Goal: Task Accomplishment & Management: Manage account settings

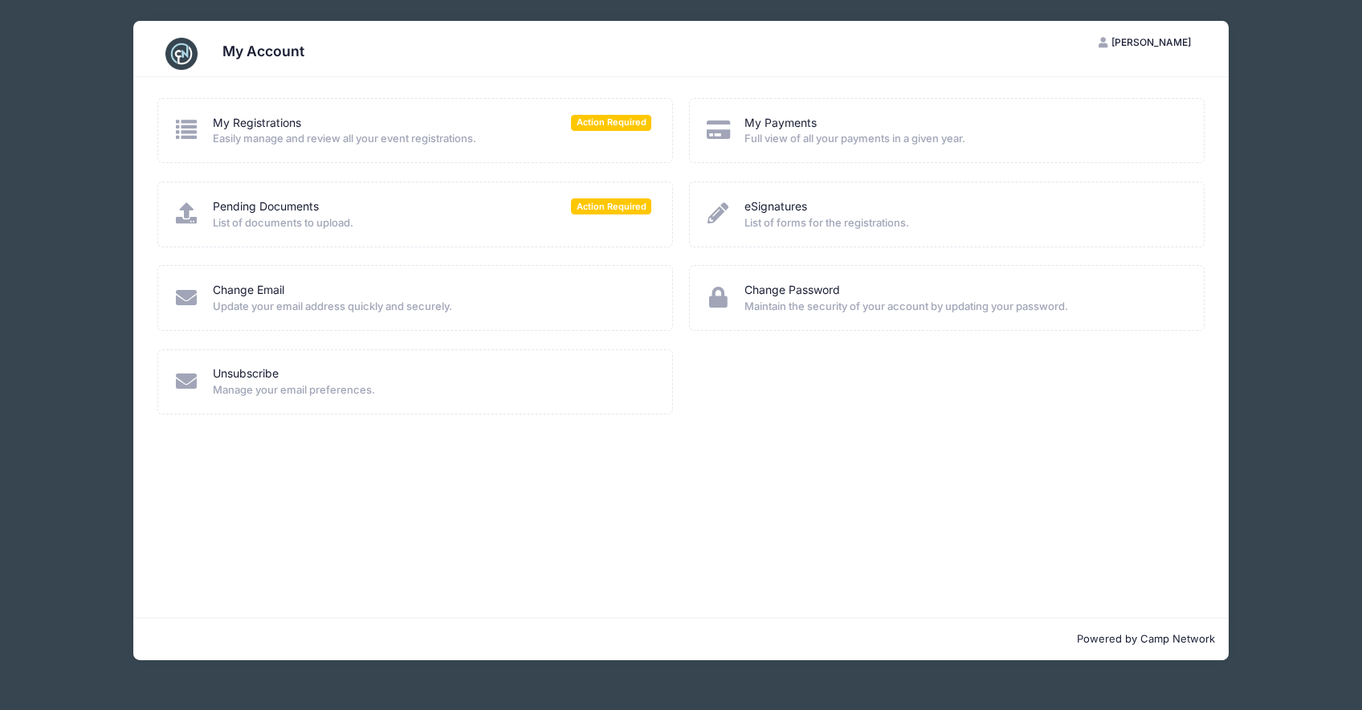
click at [1156, 39] on span "Andrew Downing" at bounding box center [1150, 42] width 79 height 12
click at [1108, 80] on link "My Account" at bounding box center [1104, 82] width 185 height 31
click at [1143, 41] on span "Andrew Downing" at bounding box center [1150, 42] width 79 height 12
click at [528, 299] on span "Update your email address quickly and securely." at bounding box center [432, 307] width 438 height 16
click at [1148, 49] on button "AD Andrew Downing" at bounding box center [1145, 42] width 120 height 27
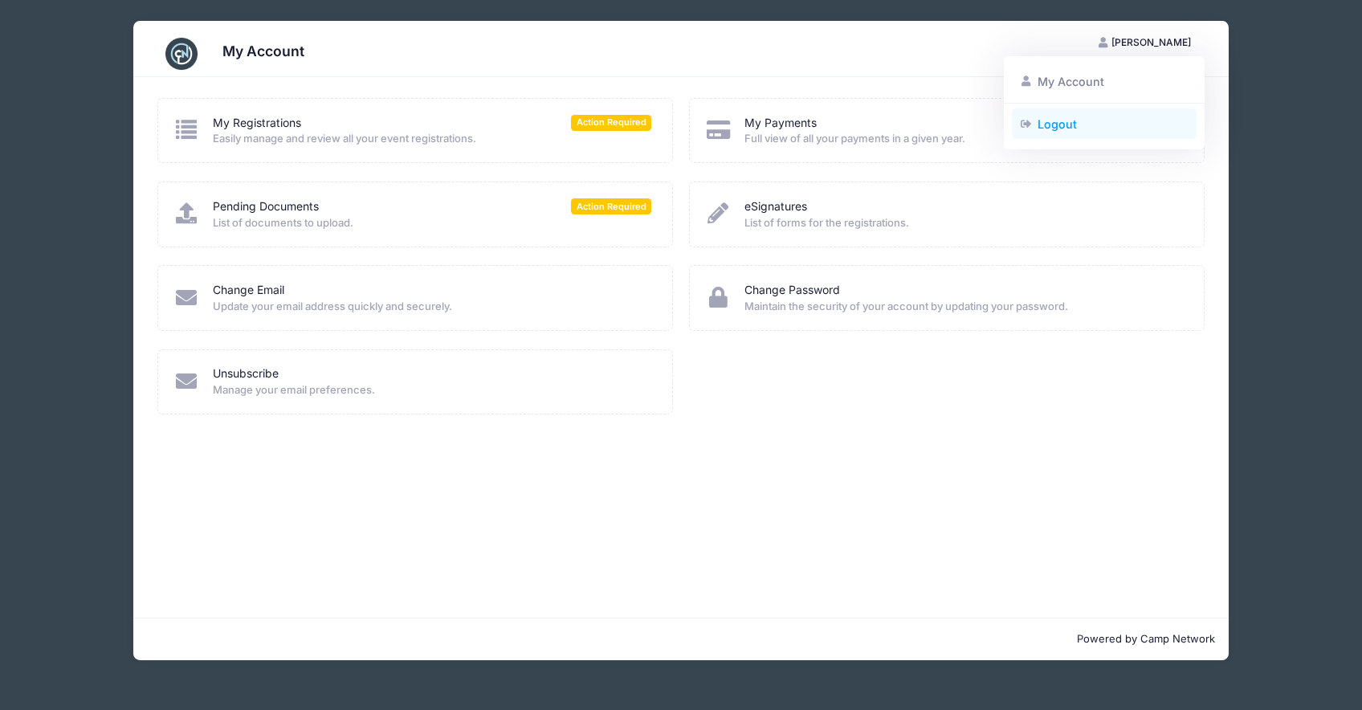
click at [1067, 127] on link "Logout" at bounding box center [1104, 123] width 185 height 31
